Goal: Register for event/course

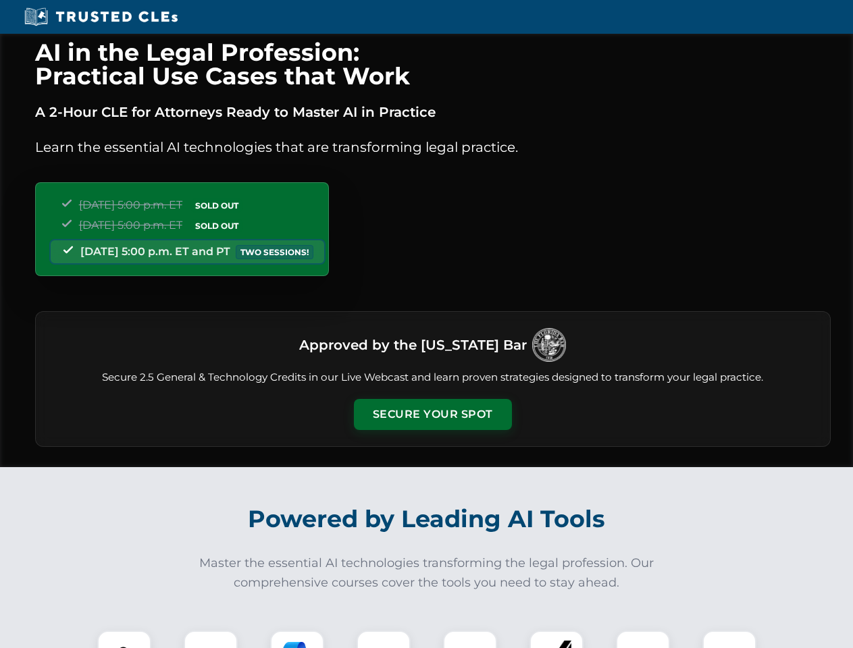
click at [432, 415] on button "Secure Your Spot" at bounding box center [433, 414] width 158 height 31
click at [124, 640] on img at bounding box center [124, 657] width 39 height 39
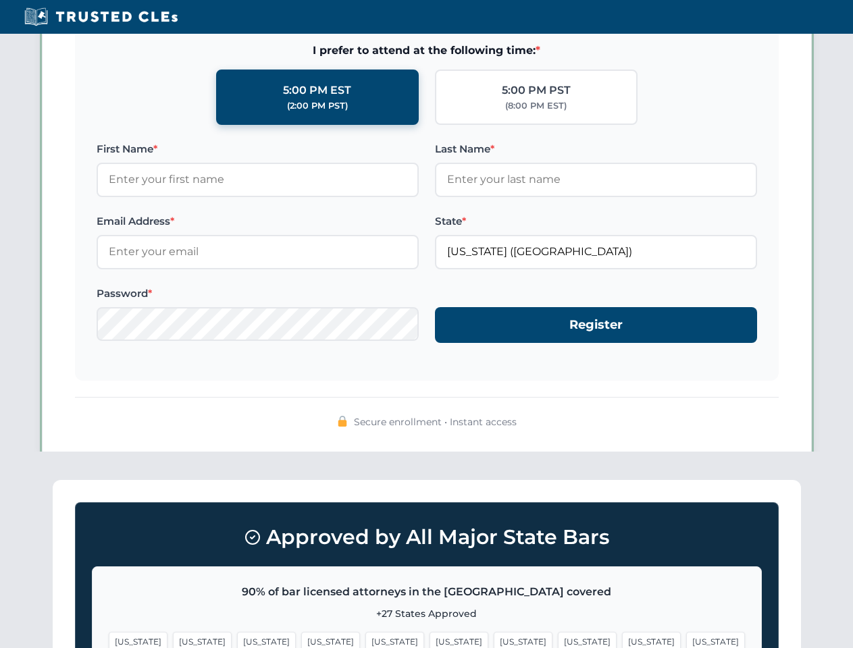
click at [494, 640] on span "[US_STATE]" at bounding box center [523, 642] width 59 height 20
click at [622, 640] on span "[US_STATE]" at bounding box center [651, 642] width 59 height 20
